Goal: Transaction & Acquisition: Purchase product/service

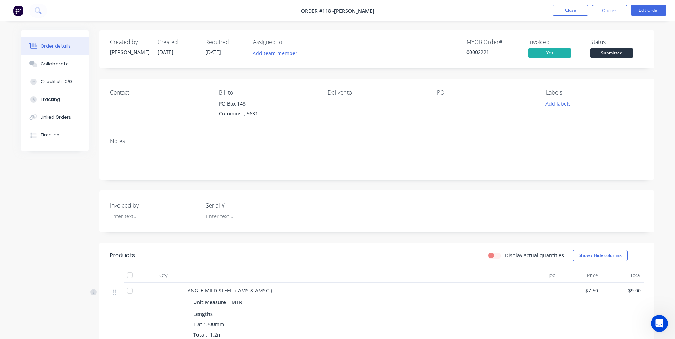
click at [659, 319] on icon "Open Intercom Messenger" at bounding box center [659, 324] width 12 height 12
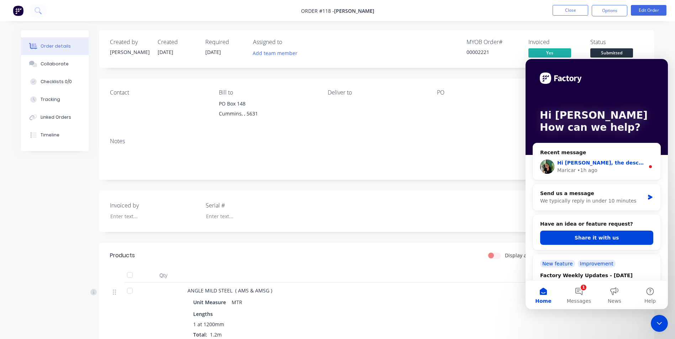
click at [606, 165] on span "Hi [PERSON_NAME], the description should be showing now." at bounding box center [641, 163] width 169 height 6
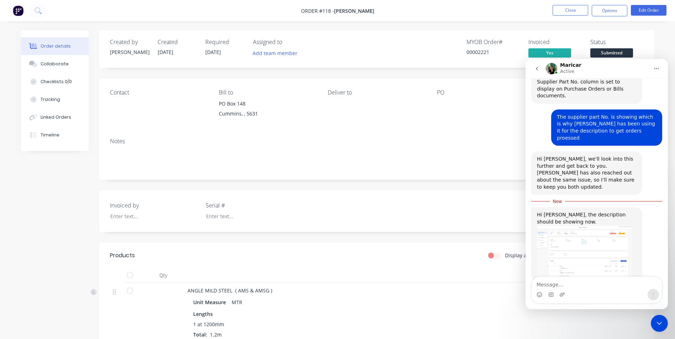
scroll to position [207, 0]
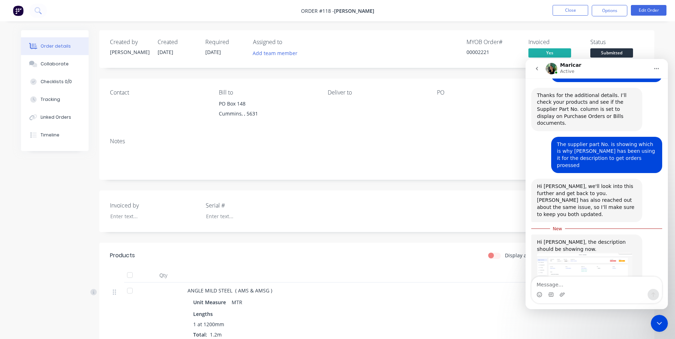
click at [579, 253] on img "Maricar says…" at bounding box center [584, 279] width 95 height 53
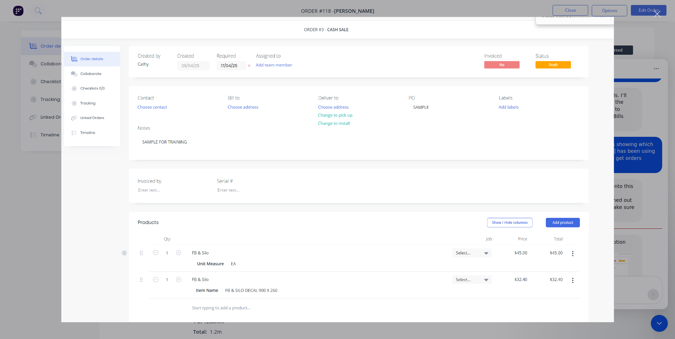
scroll to position [0, 0]
click at [659, 11] on div "Close" at bounding box center [657, 14] width 7 height 7
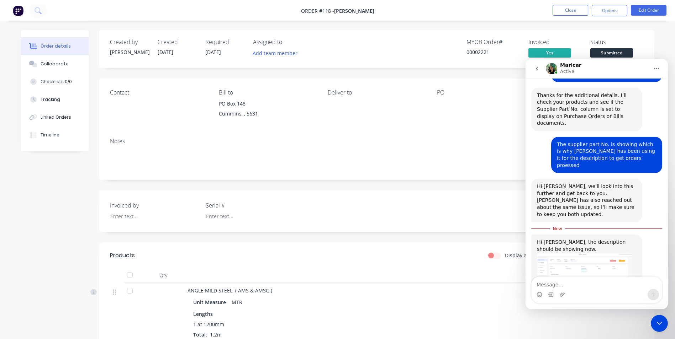
click at [651, 322] on div "Close Intercom Messenger" at bounding box center [658, 323] width 17 height 17
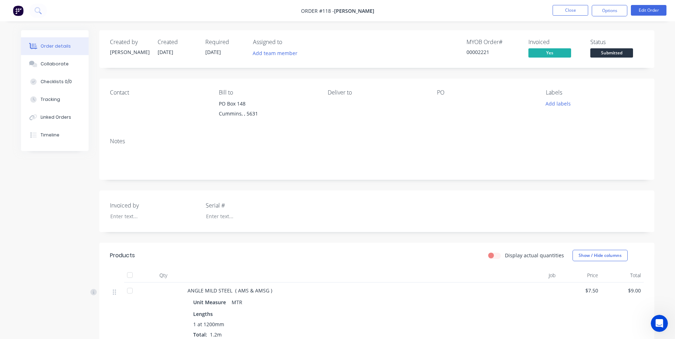
click at [622, 55] on span "Submitted" at bounding box center [611, 52] width 43 height 9
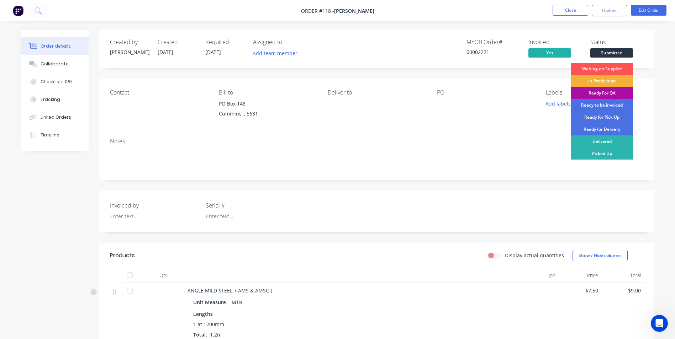
drag, startPoint x: 615, startPoint y: 152, endPoint x: 610, endPoint y: 140, distance: 13.1
click at [614, 151] on div "Picked Up" at bounding box center [601, 154] width 62 height 12
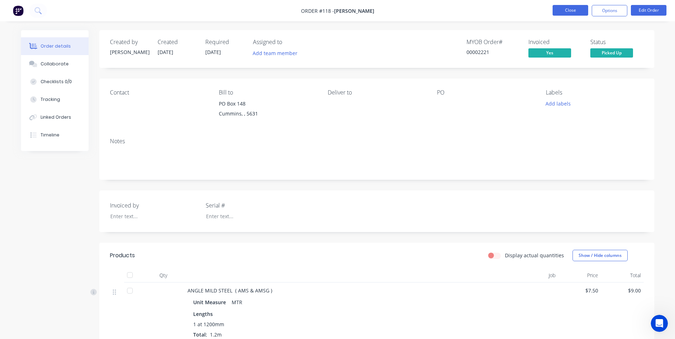
click at [574, 10] on button "Close" at bounding box center [570, 10] width 36 height 11
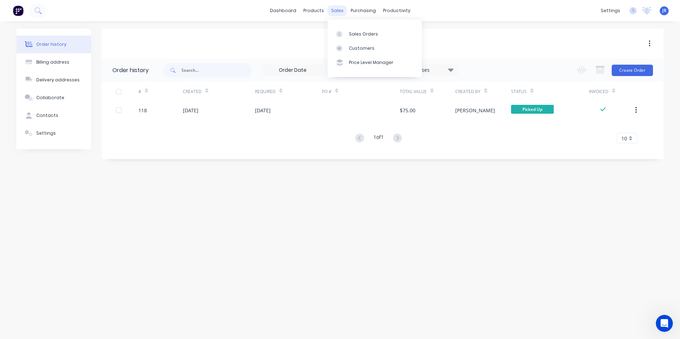
click at [339, 11] on div "sales" at bounding box center [338, 10] width 20 height 11
click at [348, 33] on link "Sales Orders" at bounding box center [375, 34] width 94 height 14
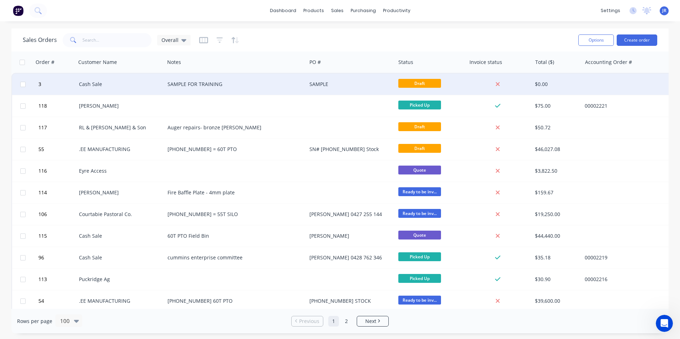
click at [265, 84] on div "SAMPLE FOR TRAINING" at bounding box center [232, 84] width 129 height 7
click at [134, 84] on div "Cash Sale" at bounding box center [118, 84] width 79 height 7
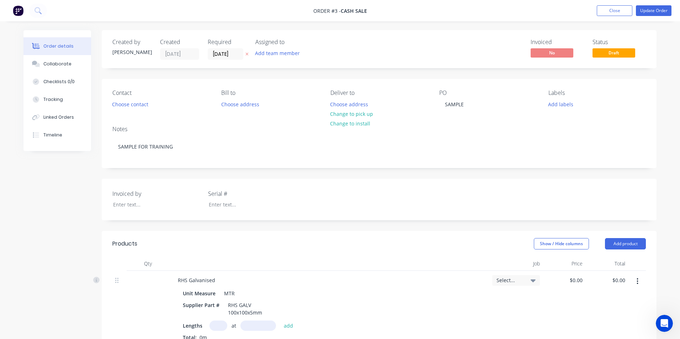
type input "$63.50"
type input "$80.00"
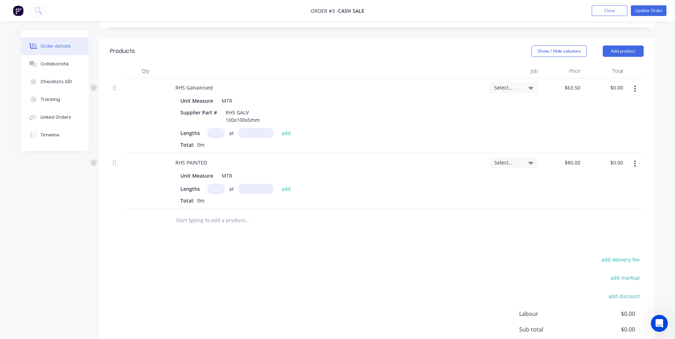
scroll to position [142, 0]
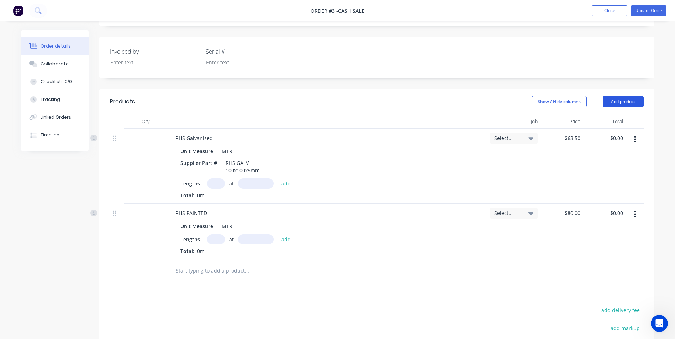
click at [628, 101] on button "Add product" at bounding box center [622, 101] width 41 height 11
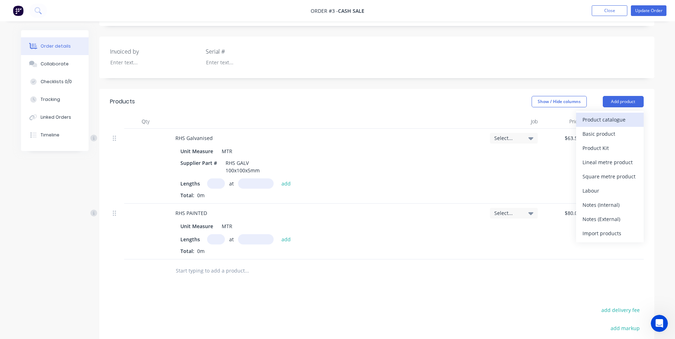
click at [614, 119] on div "Product catalogue" at bounding box center [609, 120] width 55 height 10
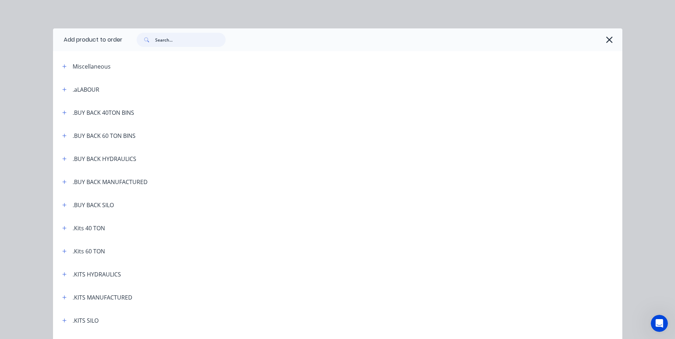
click at [155, 41] on input "text" at bounding box center [190, 40] width 70 height 14
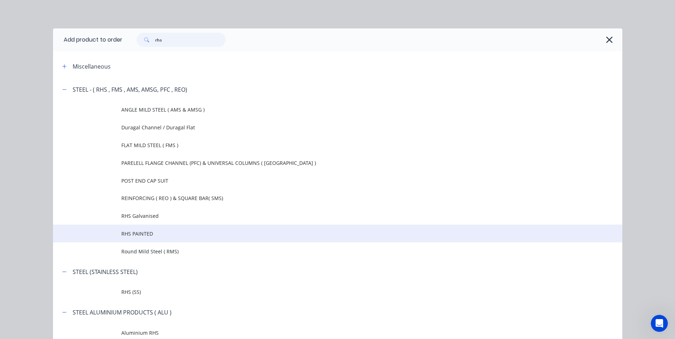
type input "rhs"
click at [152, 230] on span "RHS PAINTED" at bounding box center [321, 233] width 400 height 7
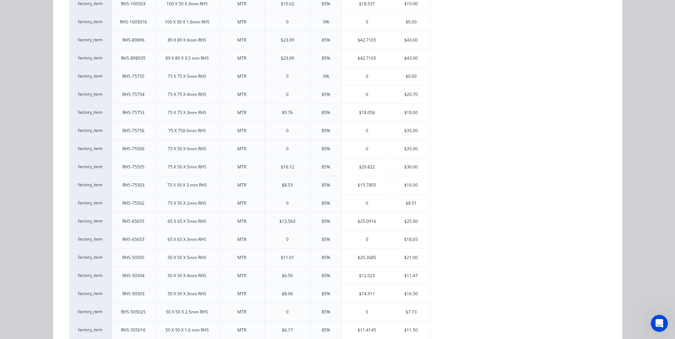
scroll to position [533, 0]
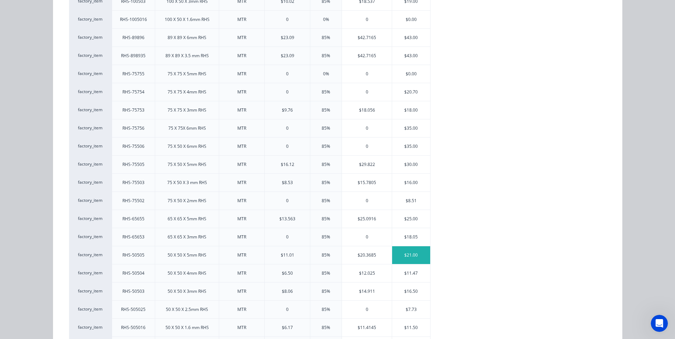
click at [409, 256] on div "$21.00" at bounding box center [411, 255] width 38 height 18
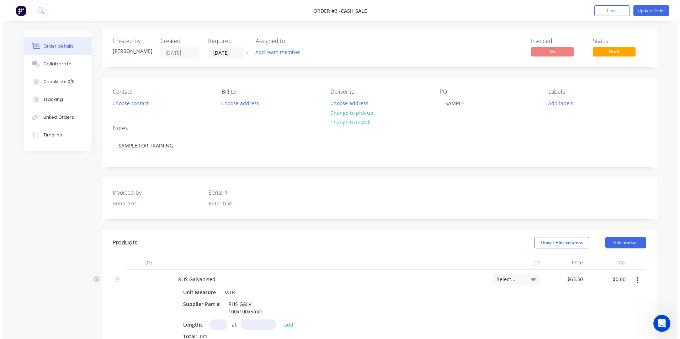
scroll to position [0, 0]
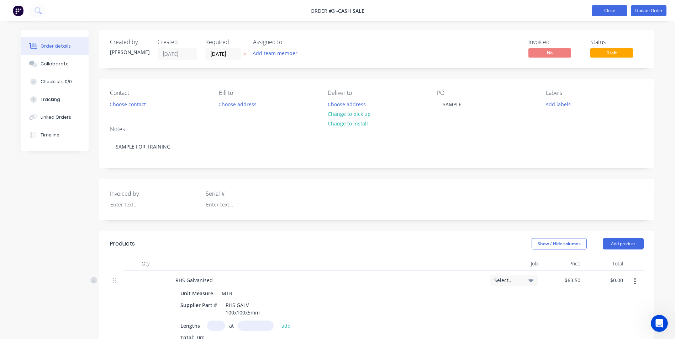
click at [607, 12] on button "Close" at bounding box center [609, 10] width 36 height 11
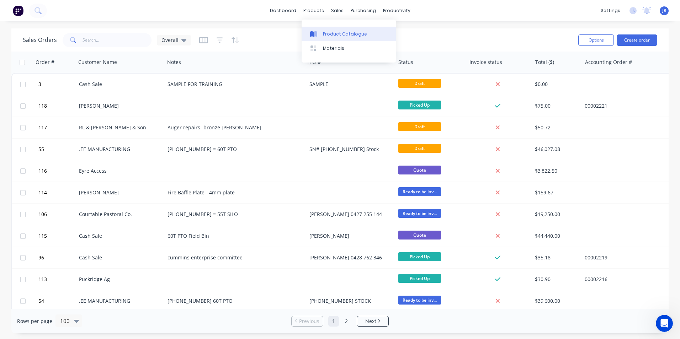
click at [335, 37] on link "Product Catalogue" at bounding box center [349, 34] width 94 height 14
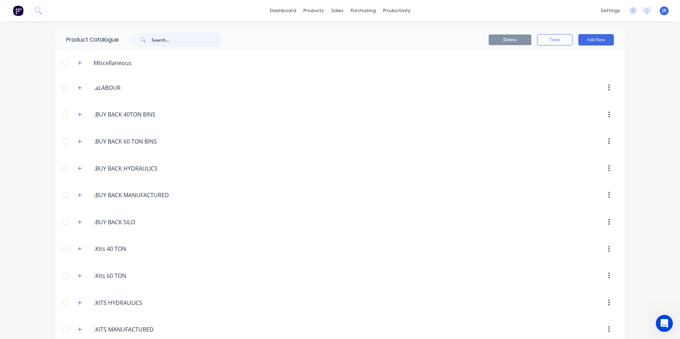
click at [200, 37] on input "text" at bounding box center [186, 40] width 70 height 14
type input "rhs"
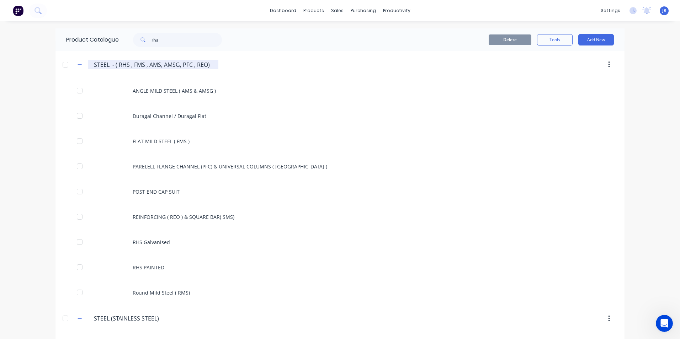
click at [143, 64] on input "STEEL - ( RHS , FMS , AMS, AMSG, PFC , REO)" at bounding box center [153, 64] width 119 height 9
click at [101, 64] on input "STEEL - ( RHS , FMS , AMS, AMSG, PFC , REO)" at bounding box center [153, 64] width 119 height 9
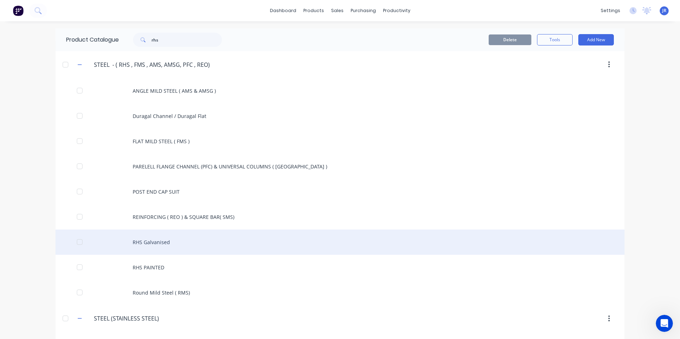
click at [151, 245] on div "RHS Galvanised" at bounding box center [339, 242] width 569 height 25
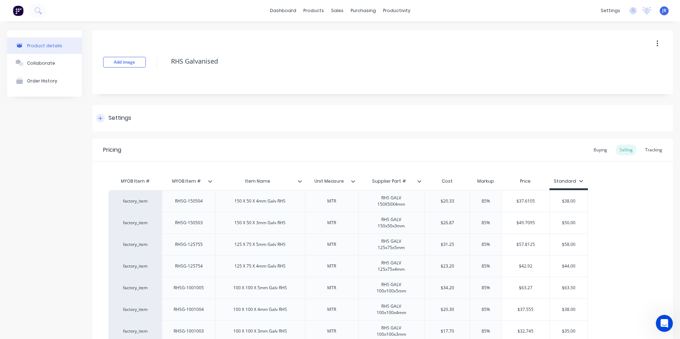
click at [98, 118] on div at bounding box center [100, 118] width 9 height 9
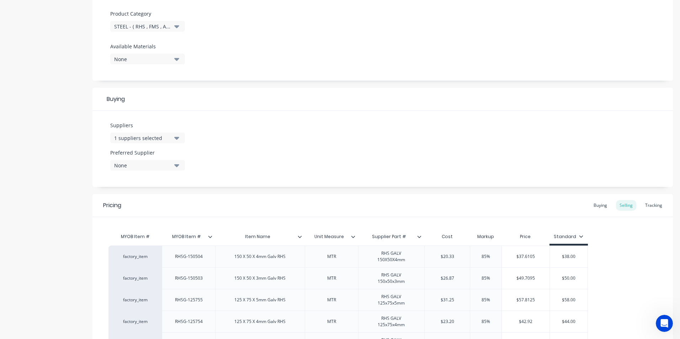
scroll to position [249, 0]
click at [299, 235] on icon at bounding box center [300, 234] width 4 height 4
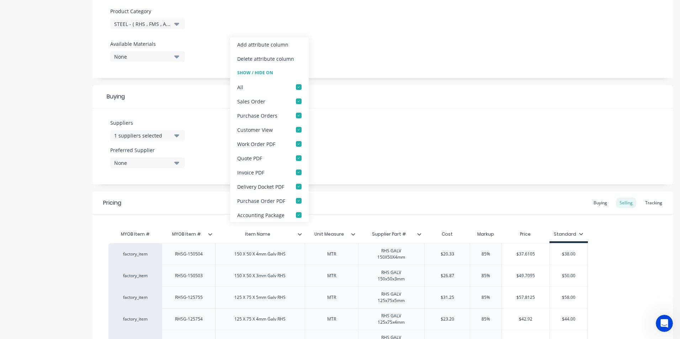
click at [299, 235] on icon at bounding box center [300, 234] width 4 height 4
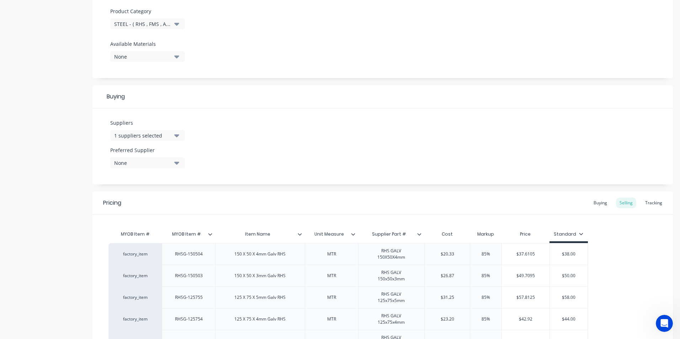
click at [299, 235] on icon at bounding box center [300, 234] width 4 height 4
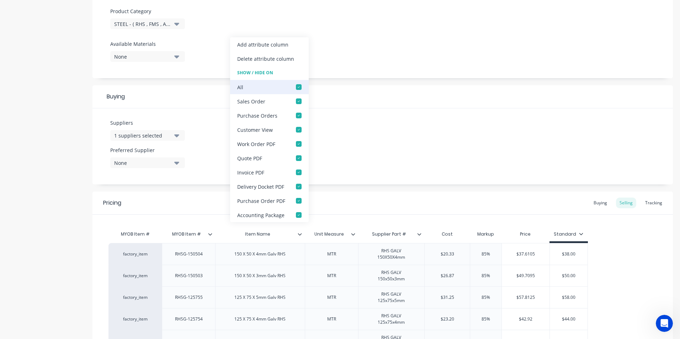
click at [296, 87] on div at bounding box center [299, 87] width 14 height 14
click at [301, 235] on icon at bounding box center [300, 234] width 4 height 4
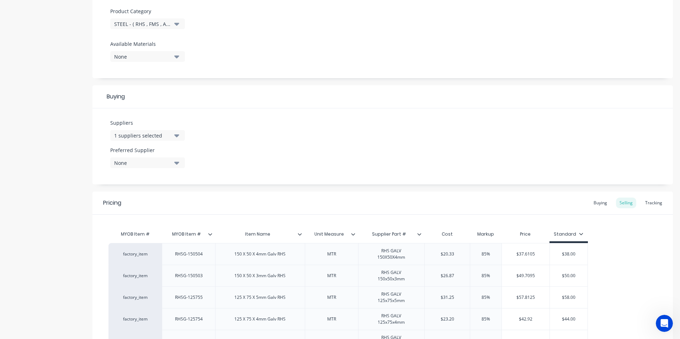
click at [353, 235] on icon at bounding box center [353, 234] width 4 height 2
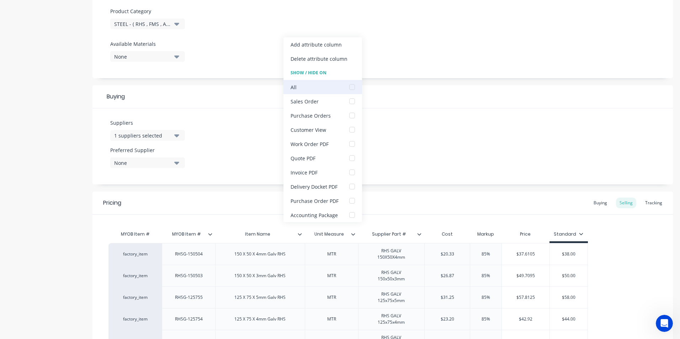
click at [353, 85] on div at bounding box center [352, 87] width 14 height 14
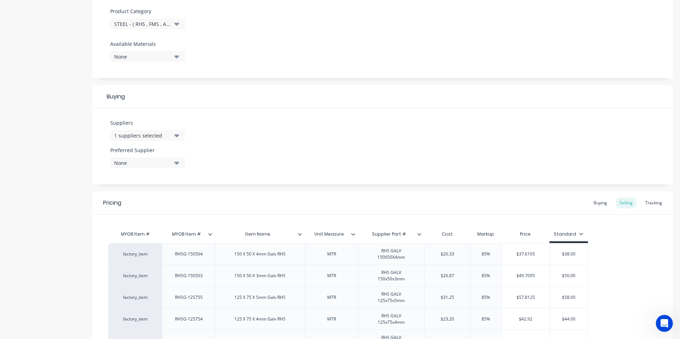
click at [389, 208] on div "Pricing Buying Selling Tracking" at bounding box center [382, 203] width 580 height 23
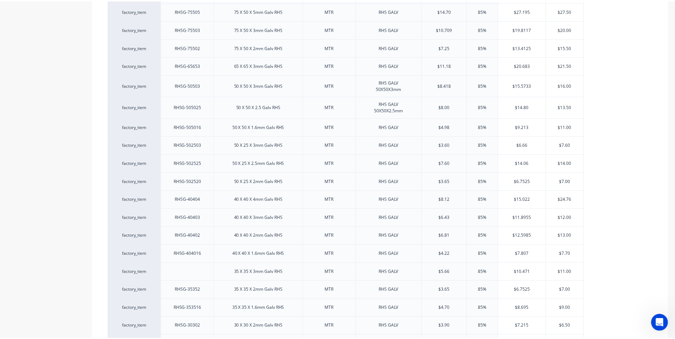
scroll to position [963, 0]
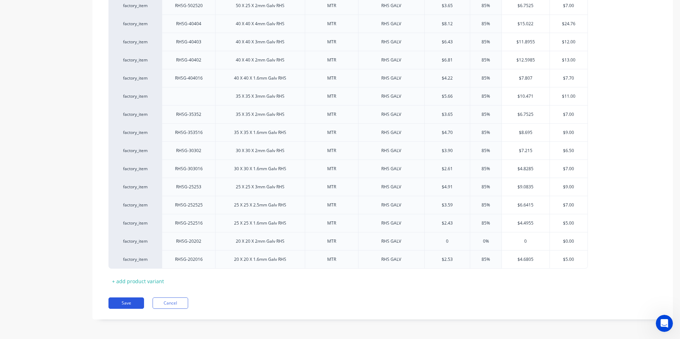
click at [131, 304] on button "Save" at bounding box center [126, 303] width 36 height 11
type textarea "x"
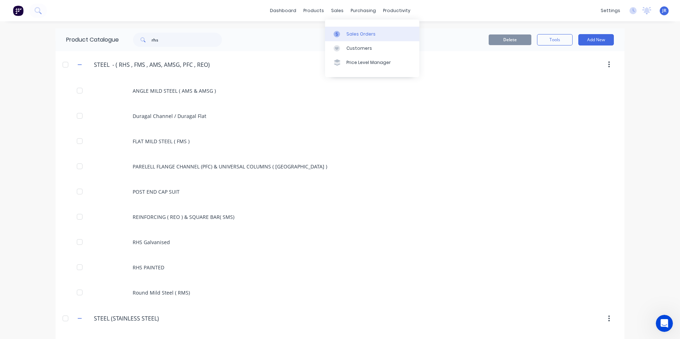
click at [344, 33] on link "Sales Orders" at bounding box center [372, 34] width 94 height 14
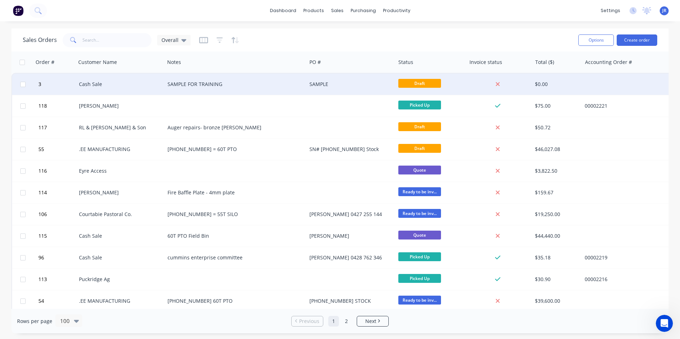
click at [299, 83] on div "SAMPLE FOR TRAINING" at bounding box center [236, 84] width 136 height 7
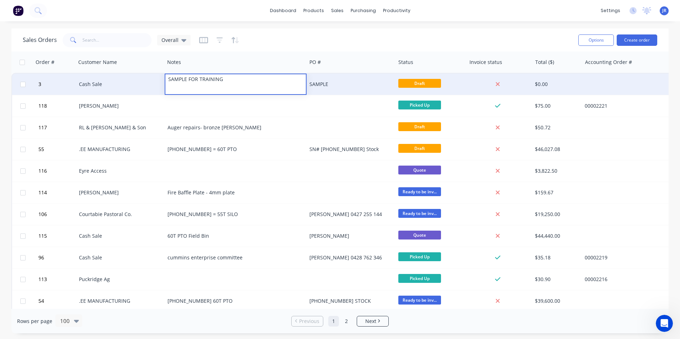
click at [332, 89] on div "SAMPLE" at bounding box center [351, 84] width 89 height 21
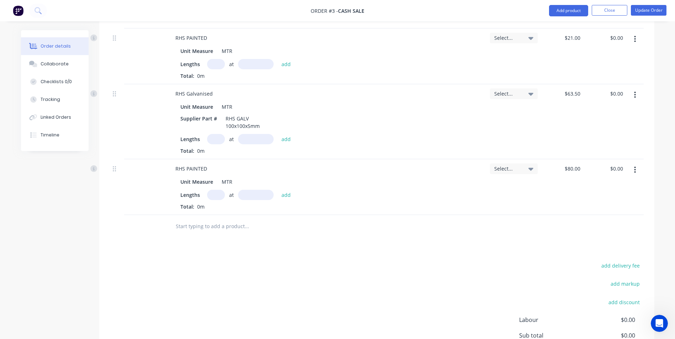
scroll to position [249, 0]
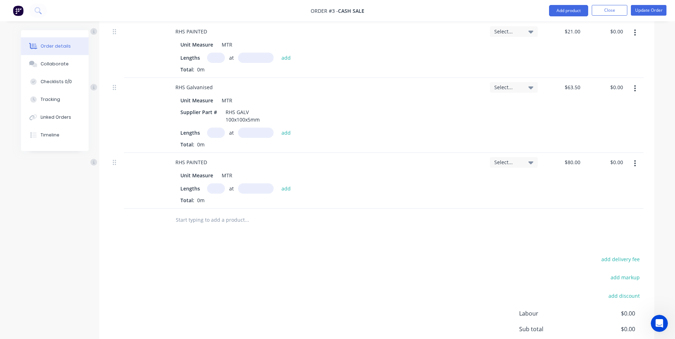
click at [634, 163] on icon "button" at bounding box center [635, 164] width 2 height 8
click at [622, 228] on div "Delete" at bounding box center [609, 225] width 55 height 10
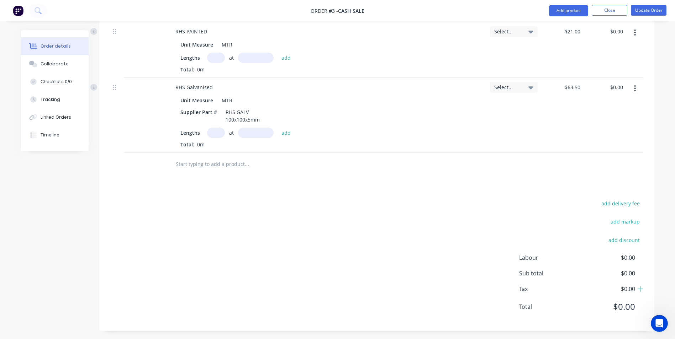
click at [632, 90] on button "button" at bounding box center [634, 88] width 17 height 13
click at [475, 112] on div "Unit Measure MTR Supplier Part # RHS GALV 100x100x5mm Lengths at add Total: 0m" at bounding box center [327, 121] width 314 height 54
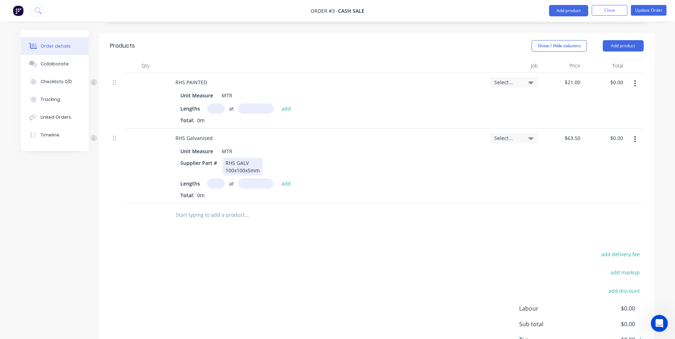
scroll to position [178, 0]
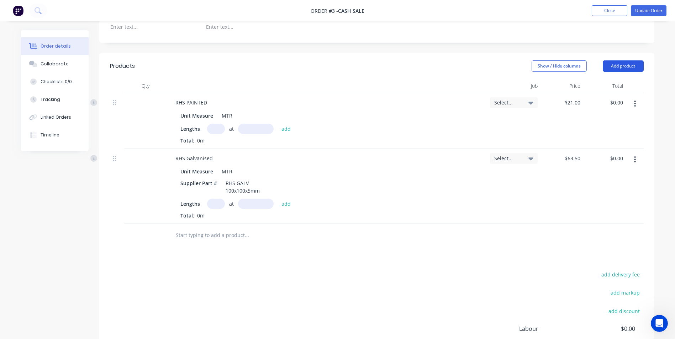
click at [618, 70] on button "Add product" at bounding box center [622, 65] width 41 height 11
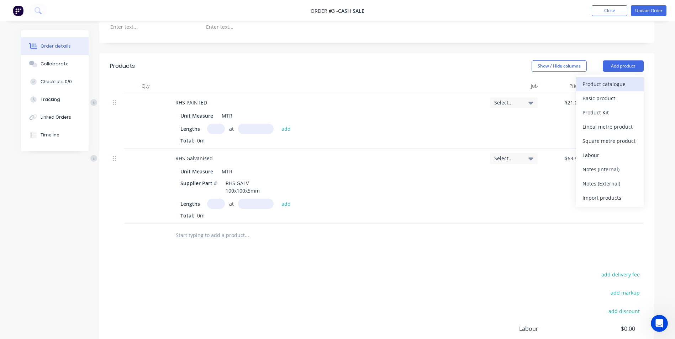
click at [617, 84] on div "Product catalogue" at bounding box center [609, 84] width 55 height 10
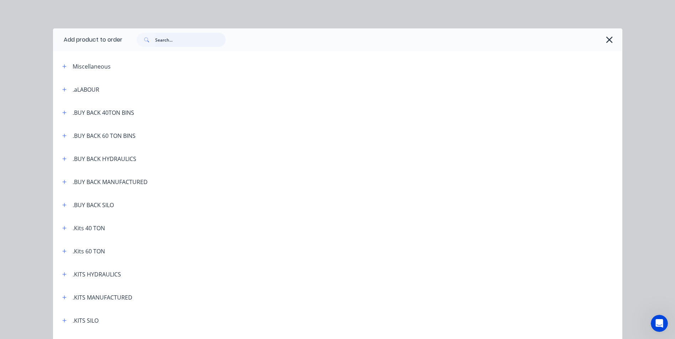
click at [179, 40] on input "text" at bounding box center [190, 40] width 70 height 14
type input "rhs"
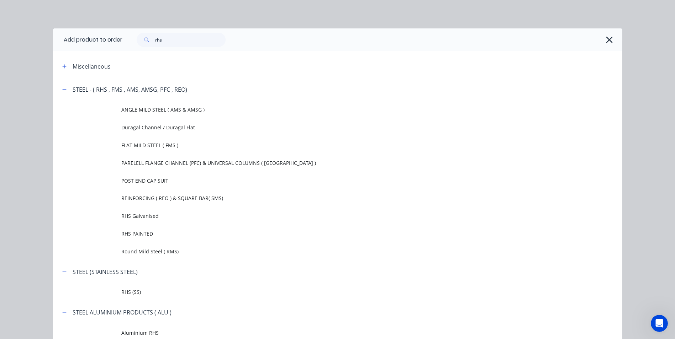
click at [154, 216] on span "RHS Galvanised" at bounding box center [321, 215] width 400 height 7
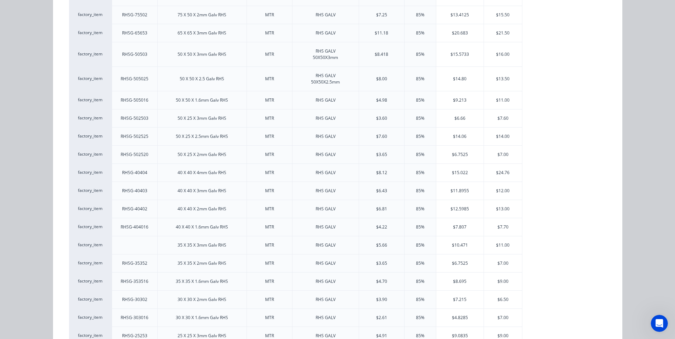
scroll to position [498, 0]
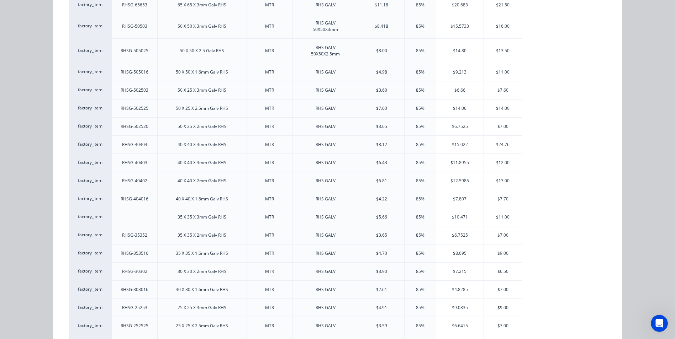
click at [135, 217] on div at bounding box center [134, 217] width 11 height 18
click at [134, 220] on div at bounding box center [134, 217] width 11 height 18
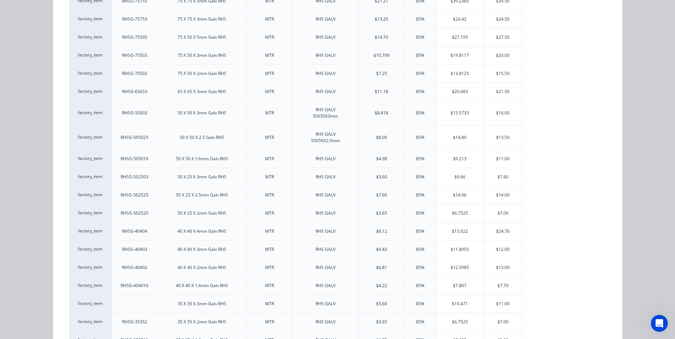
scroll to position [427, 0]
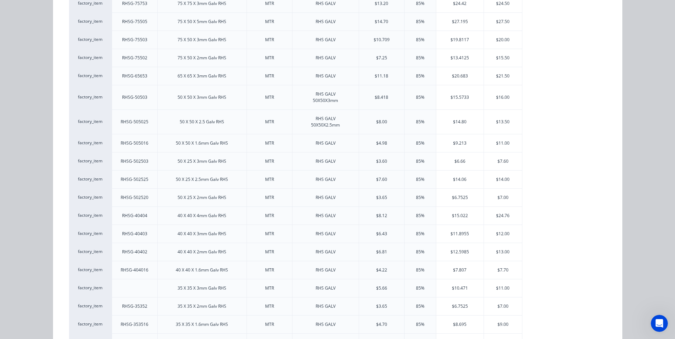
drag, startPoint x: 133, startPoint y: 283, endPoint x: 135, endPoint y: 287, distance: 4.6
click at [133, 283] on div at bounding box center [134, 289] width 11 height 18
click at [135, 288] on div at bounding box center [134, 289] width 11 height 18
click at [200, 289] on div "35 X 35 X 3mm Galv RHS" at bounding box center [201, 288] width 49 height 6
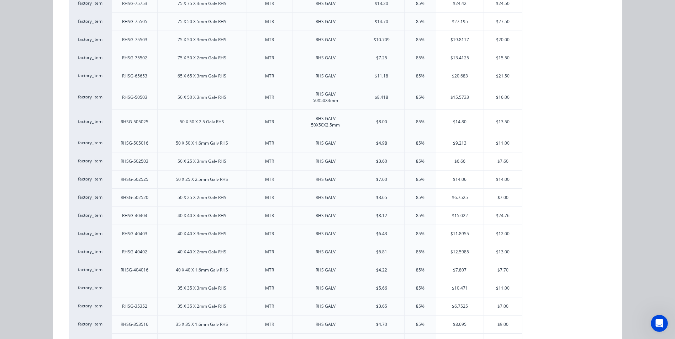
click at [137, 291] on div at bounding box center [134, 289] width 11 height 18
click at [137, 288] on div at bounding box center [134, 289] width 11 height 18
click at [206, 123] on div "50 X 50 X 2.5 Galv RHS" at bounding box center [202, 122] width 44 height 6
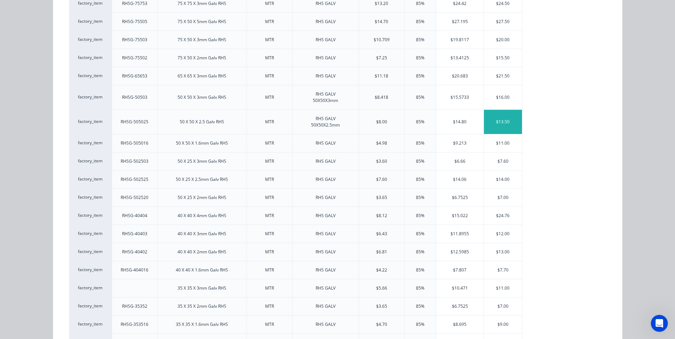
click at [496, 123] on div "$13.50" at bounding box center [503, 122] width 38 height 24
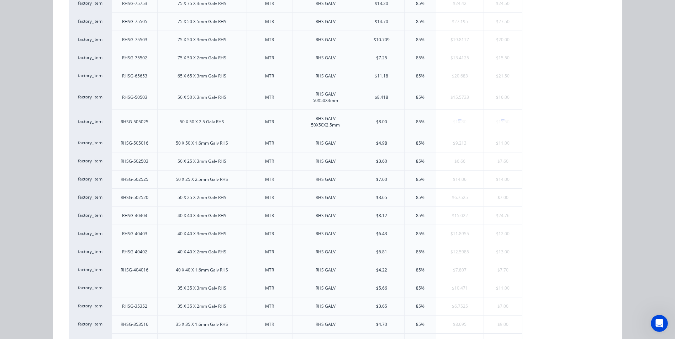
scroll to position [0, 0]
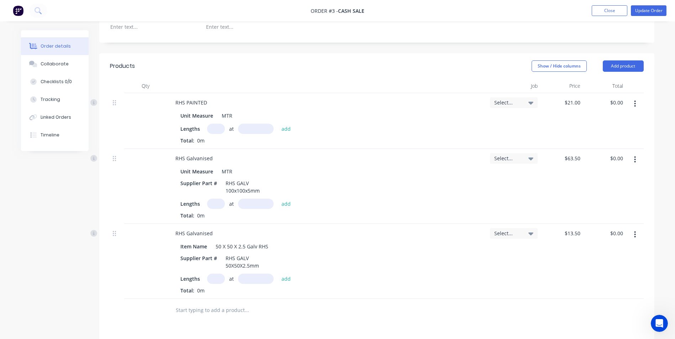
click at [635, 235] on icon "button" at bounding box center [634, 235] width 1 height 6
click at [613, 292] on div "Delete" at bounding box center [609, 296] width 55 height 10
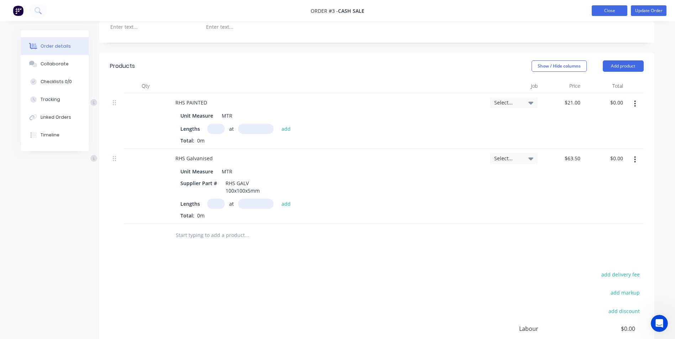
click at [608, 12] on button "Close" at bounding box center [609, 10] width 36 height 11
